Goal: Information Seeking & Learning: Learn about a topic

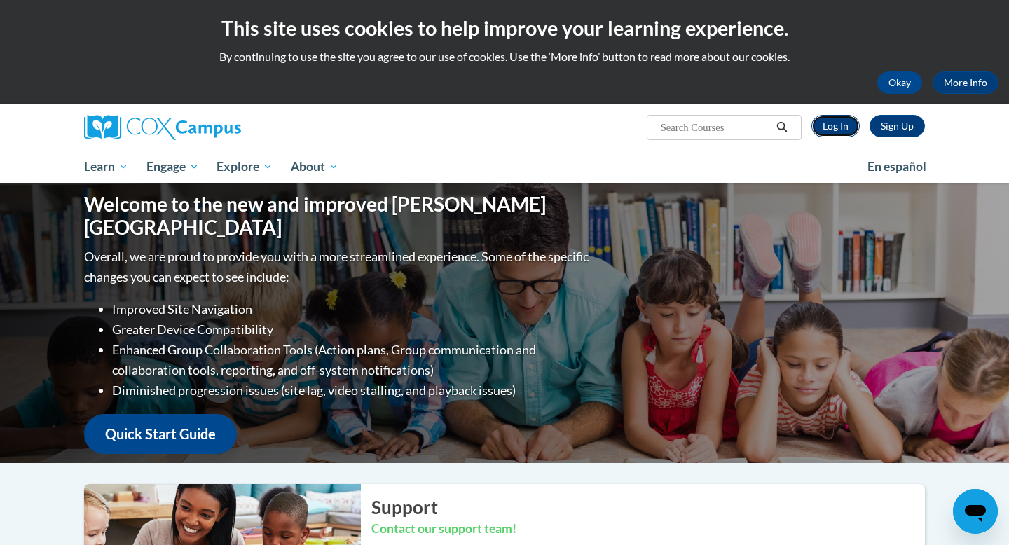
click at [834, 125] on link "Log In" at bounding box center [836, 126] width 48 height 22
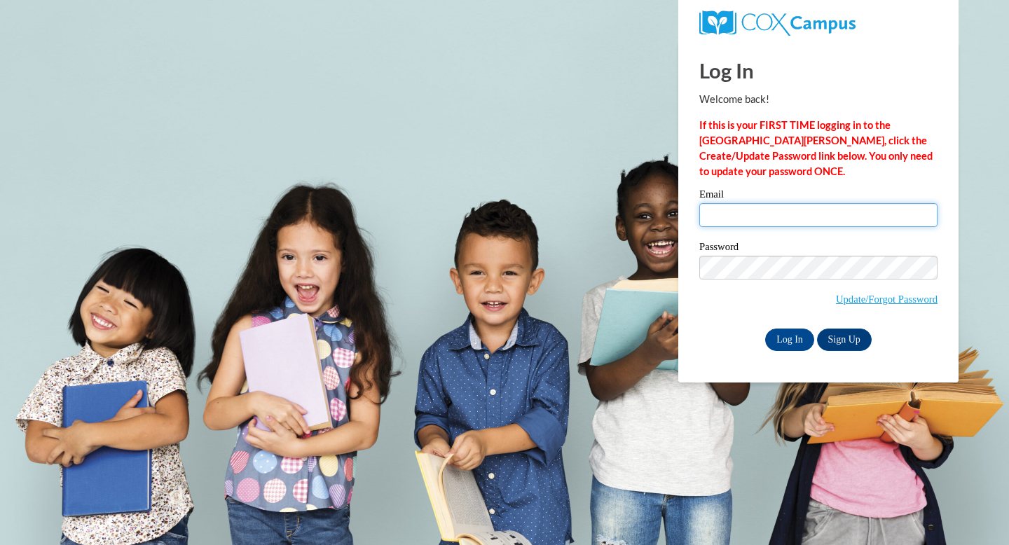
click at [727, 214] on input "Email" at bounding box center [818, 215] width 238 height 24
type input "[EMAIL_ADDRESS][DOMAIN_NAME]"
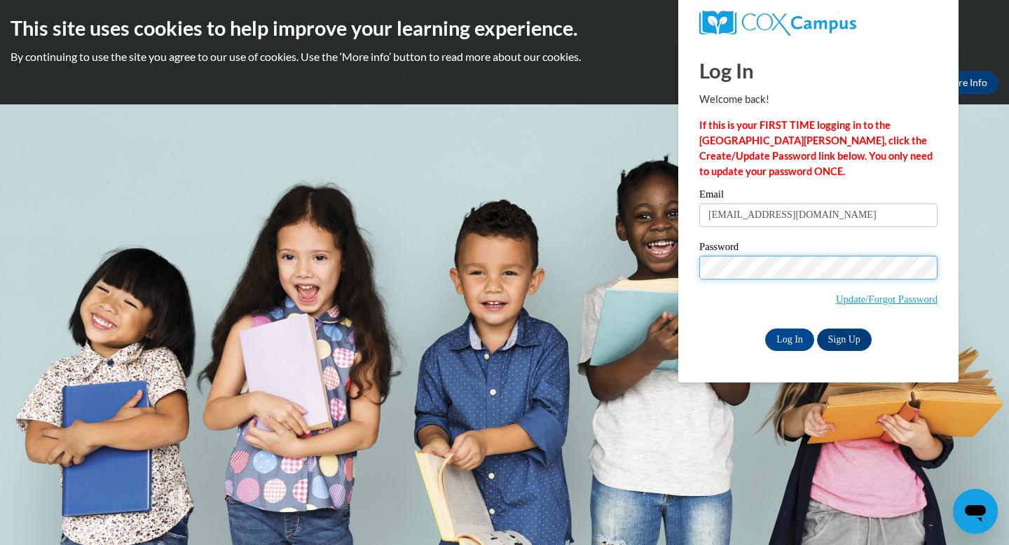
click at [765, 329] on input "Log In" at bounding box center [789, 340] width 49 height 22
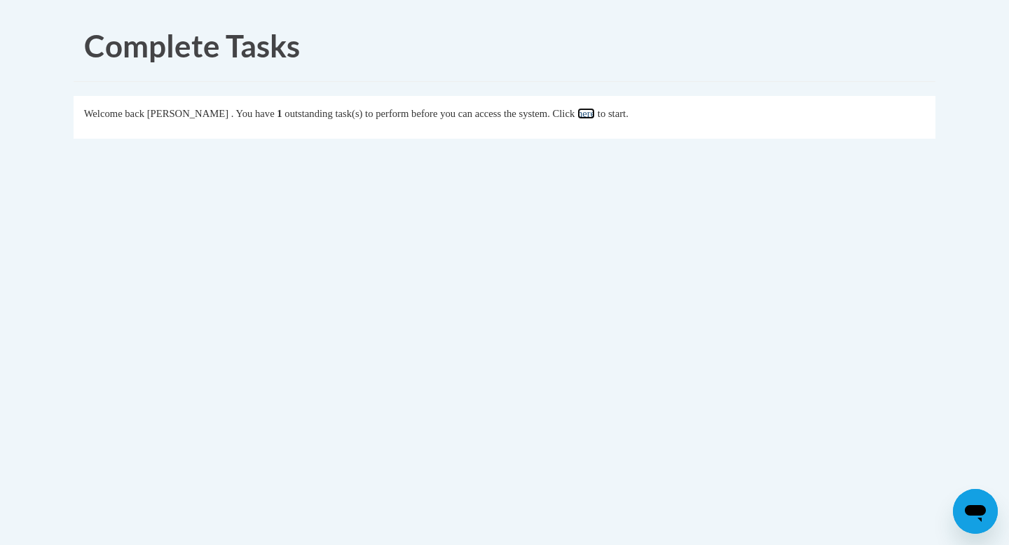
click at [593, 114] on link "here" at bounding box center [586, 113] width 18 height 11
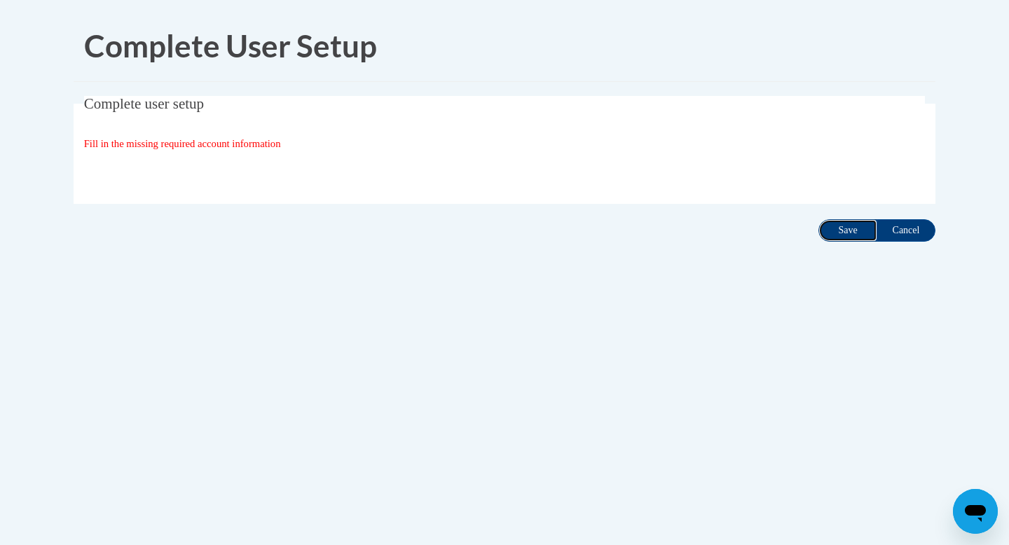
click at [855, 231] on input "Save" at bounding box center [848, 230] width 59 height 22
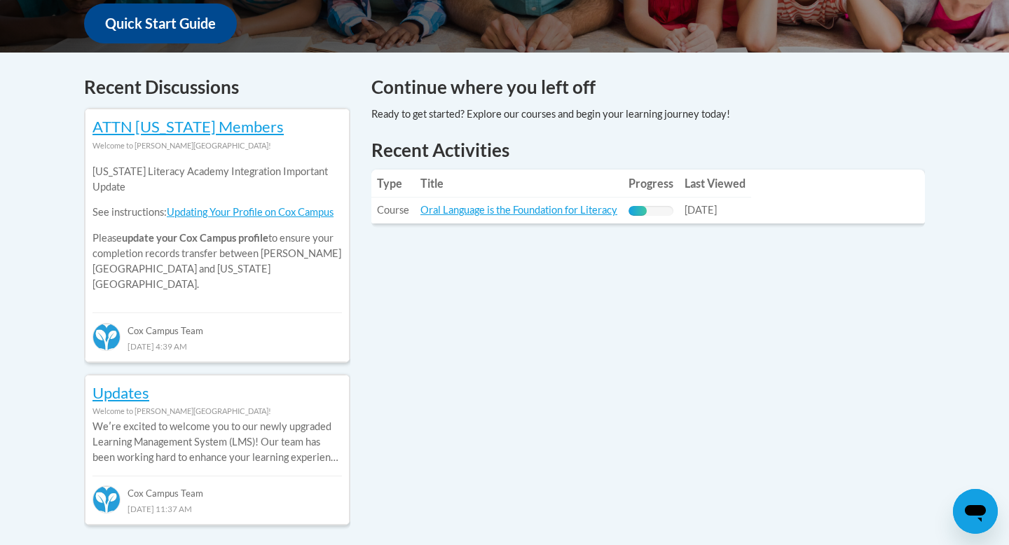
scroll to position [573, 0]
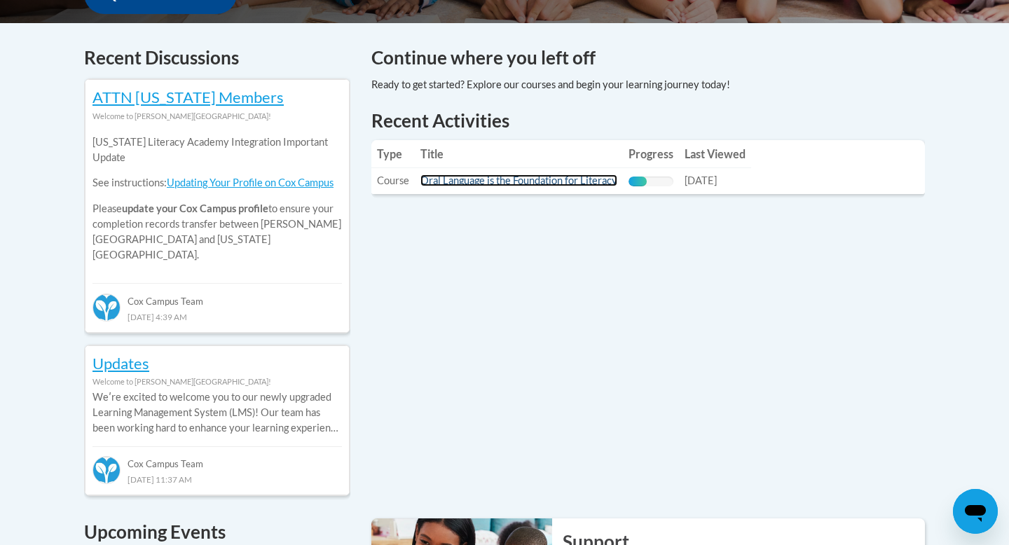
click at [556, 180] on link "Oral Language is the Foundation for Literacy" at bounding box center [518, 180] width 197 height 12
click at [472, 182] on link "Oral Language is the Foundation for Literacy" at bounding box center [518, 180] width 197 height 12
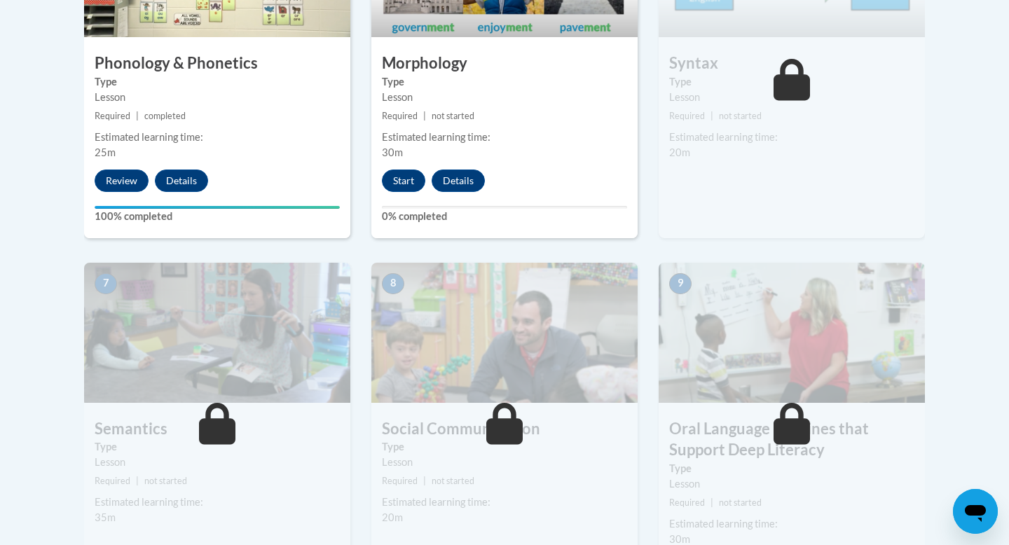
scroll to position [947, 0]
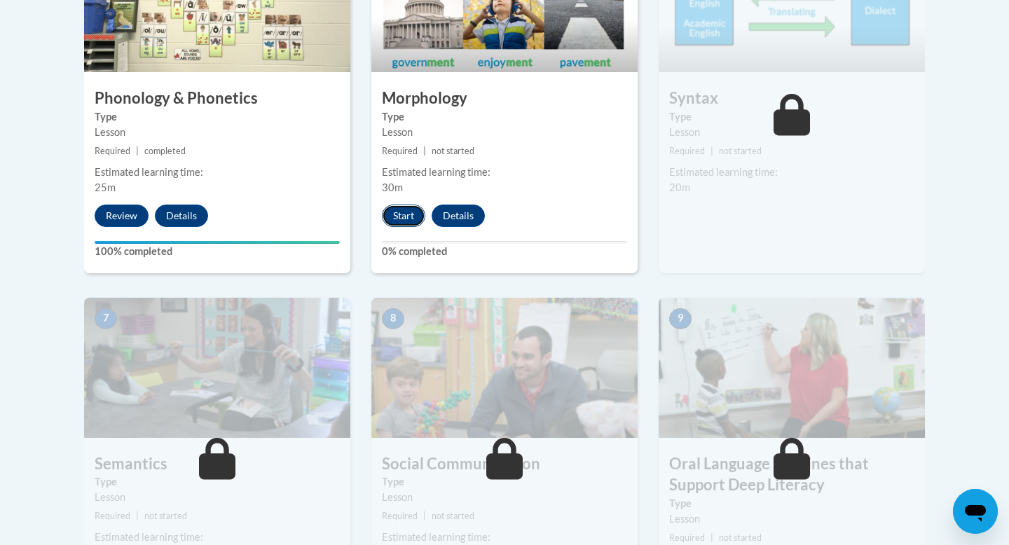
click at [402, 214] on button "Start" at bounding box center [403, 216] width 43 height 22
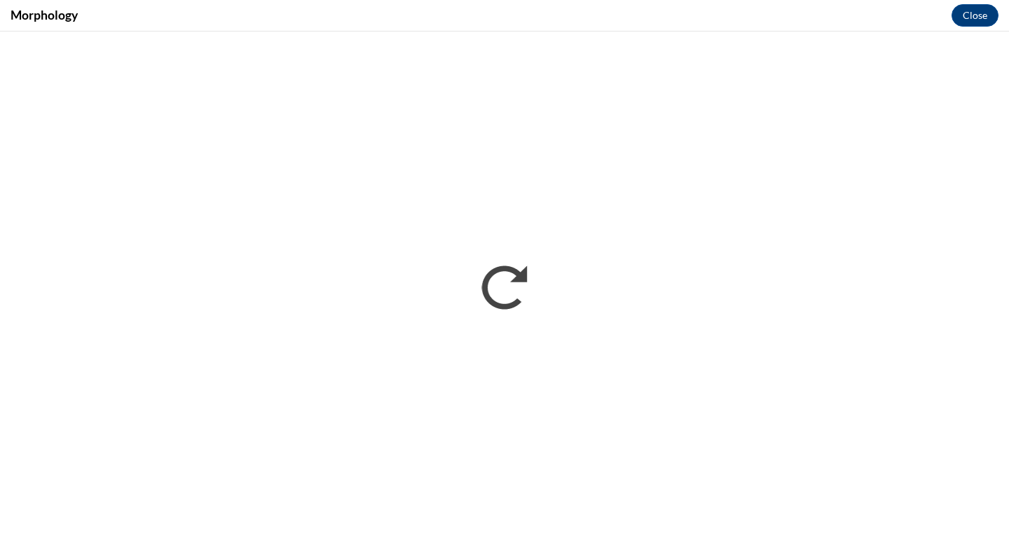
scroll to position [0, 0]
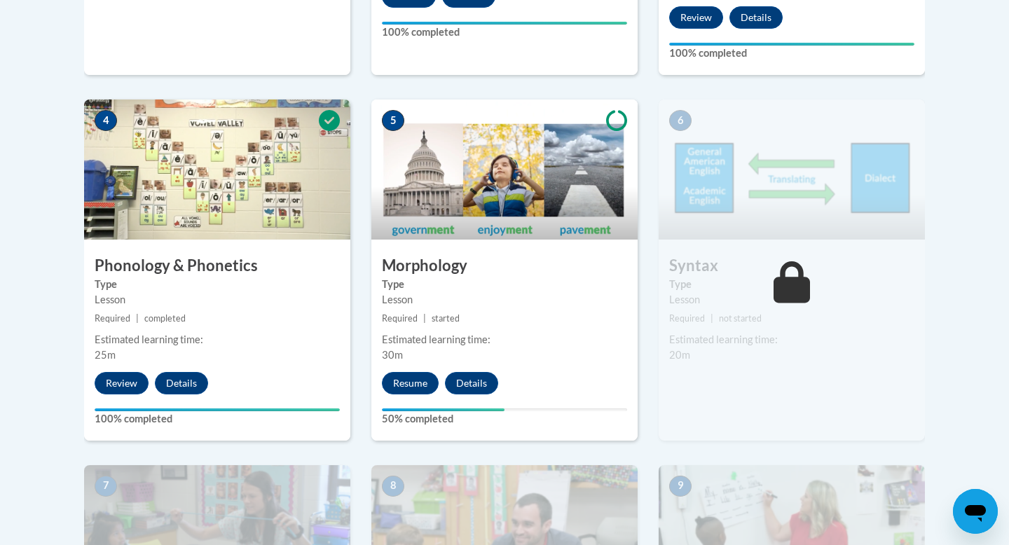
scroll to position [776, 0]
